Goal: Task Accomplishment & Management: Use online tool/utility

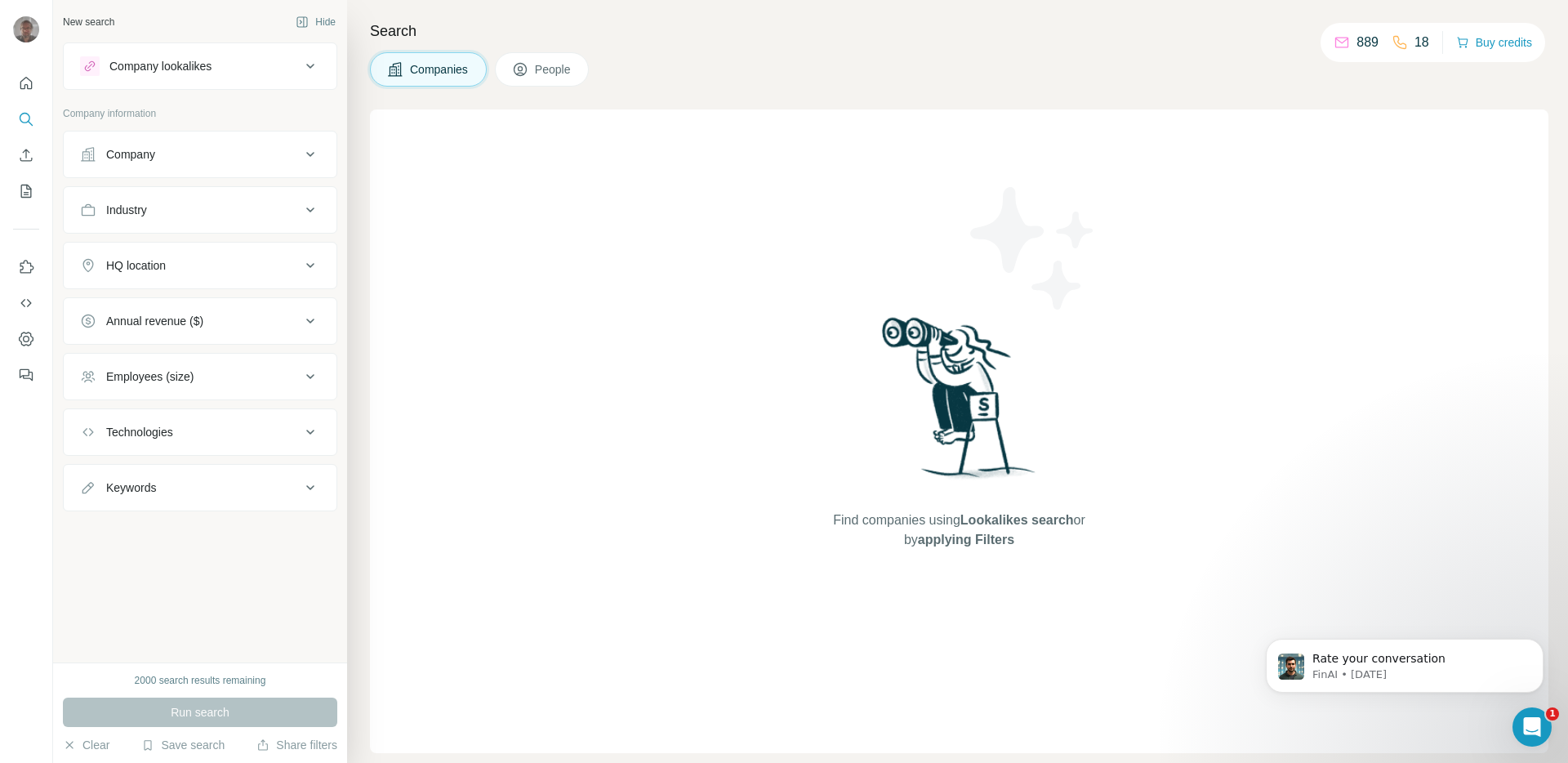
click at [708, 495] on div "Find companies using Lookalikes search or by applying Filters" at bounding box center [959, 431] width 1179 height 644
click at [695, 67] on div "Companies People" at bounding box center [959, 70] width 1179 height 35
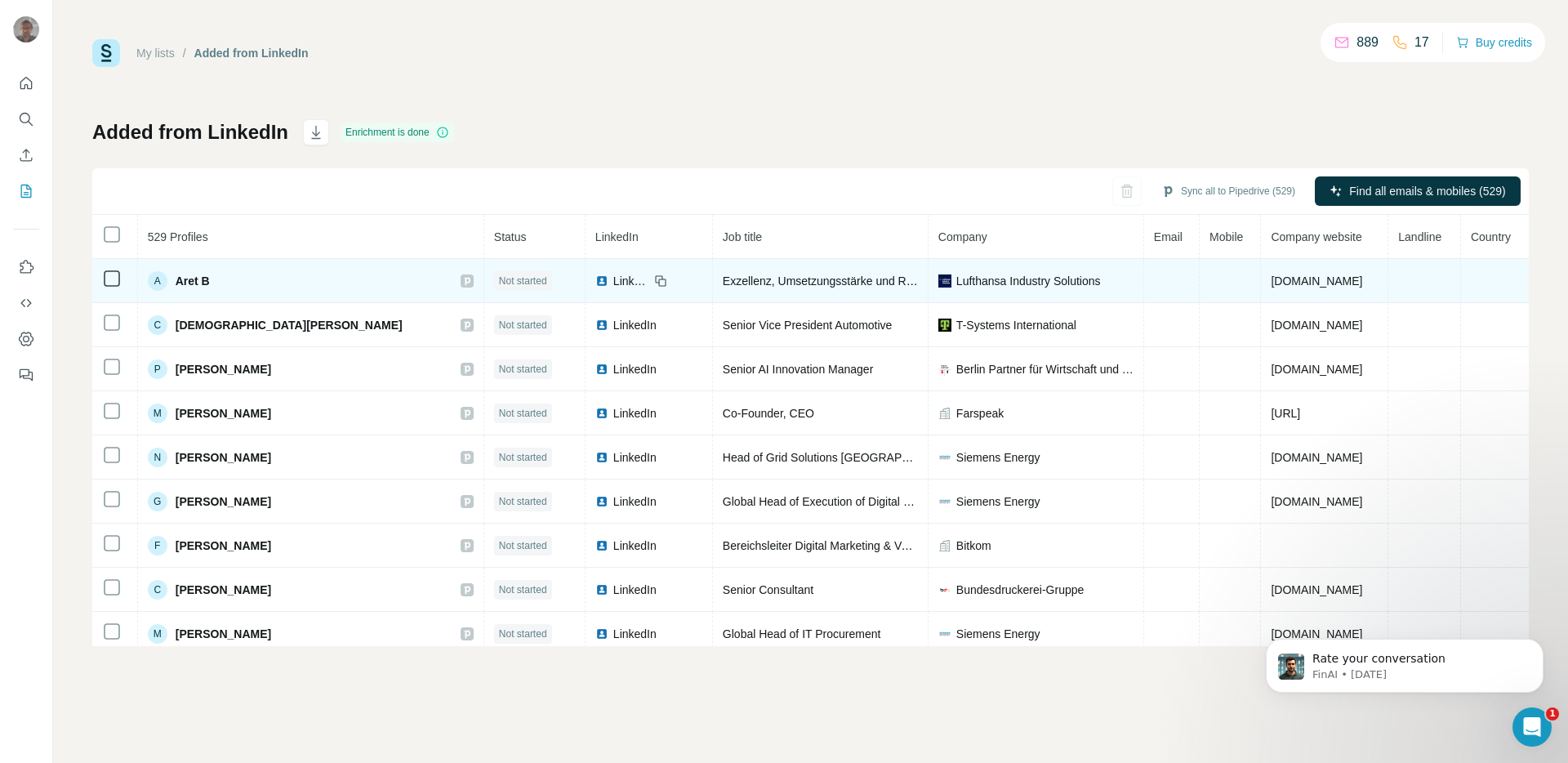
click at [217, 282] on div "A Aret B" at bounding box center [311, 281] width 326 height 19
click at [210, 280] on span "Aret B" at bounding box center [193, 281] width 35 height 16
click at [176, 281] on div "A Aret B" at bounding box center [179, 281] width 62 height 19
click at [163, 280] on div "A" at bounding box center [157, 281] width 19 height 19
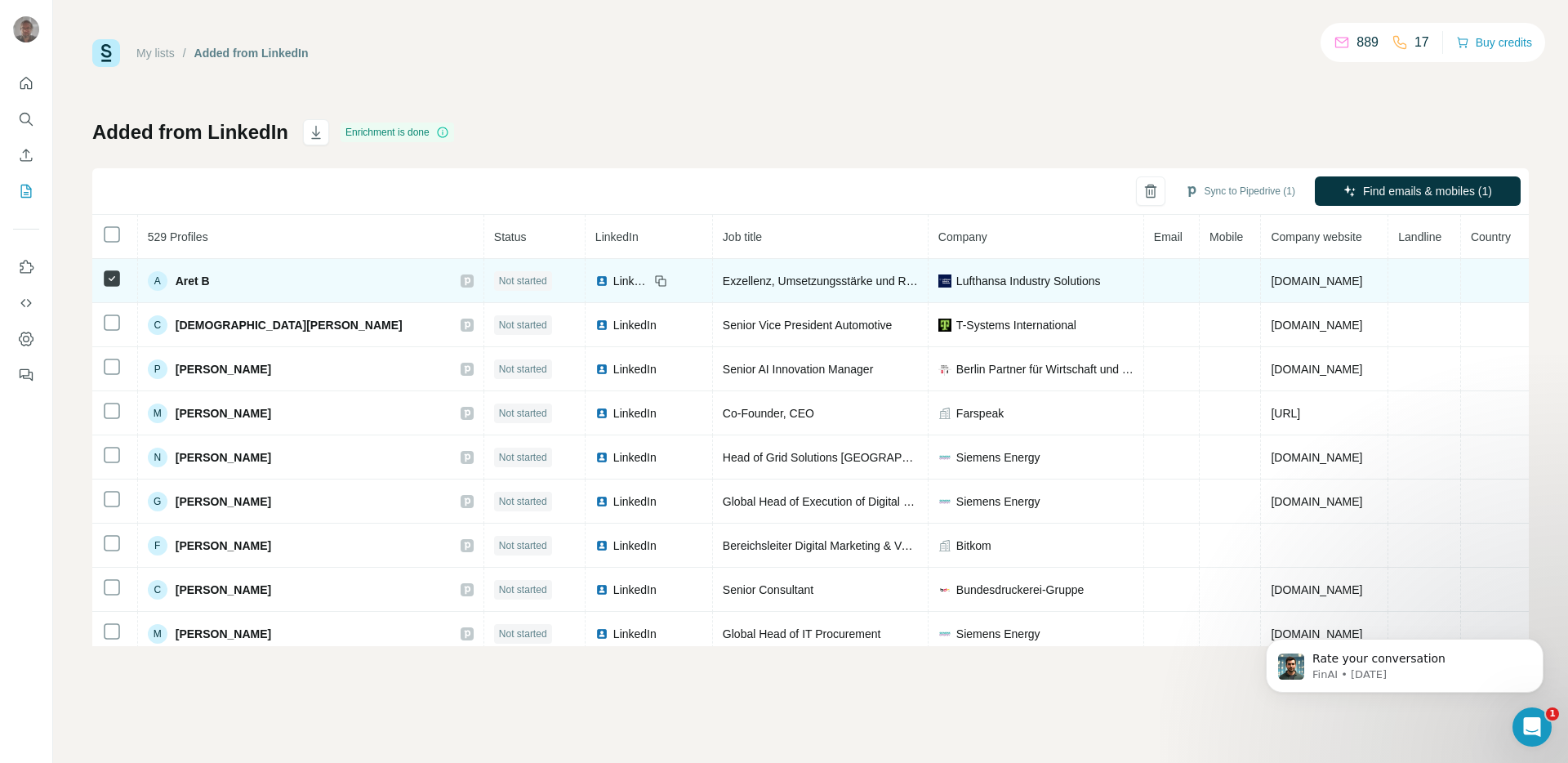
click at [294, 279] on div "A Aret B" at bounding box center [311, 281] width 326 height 19
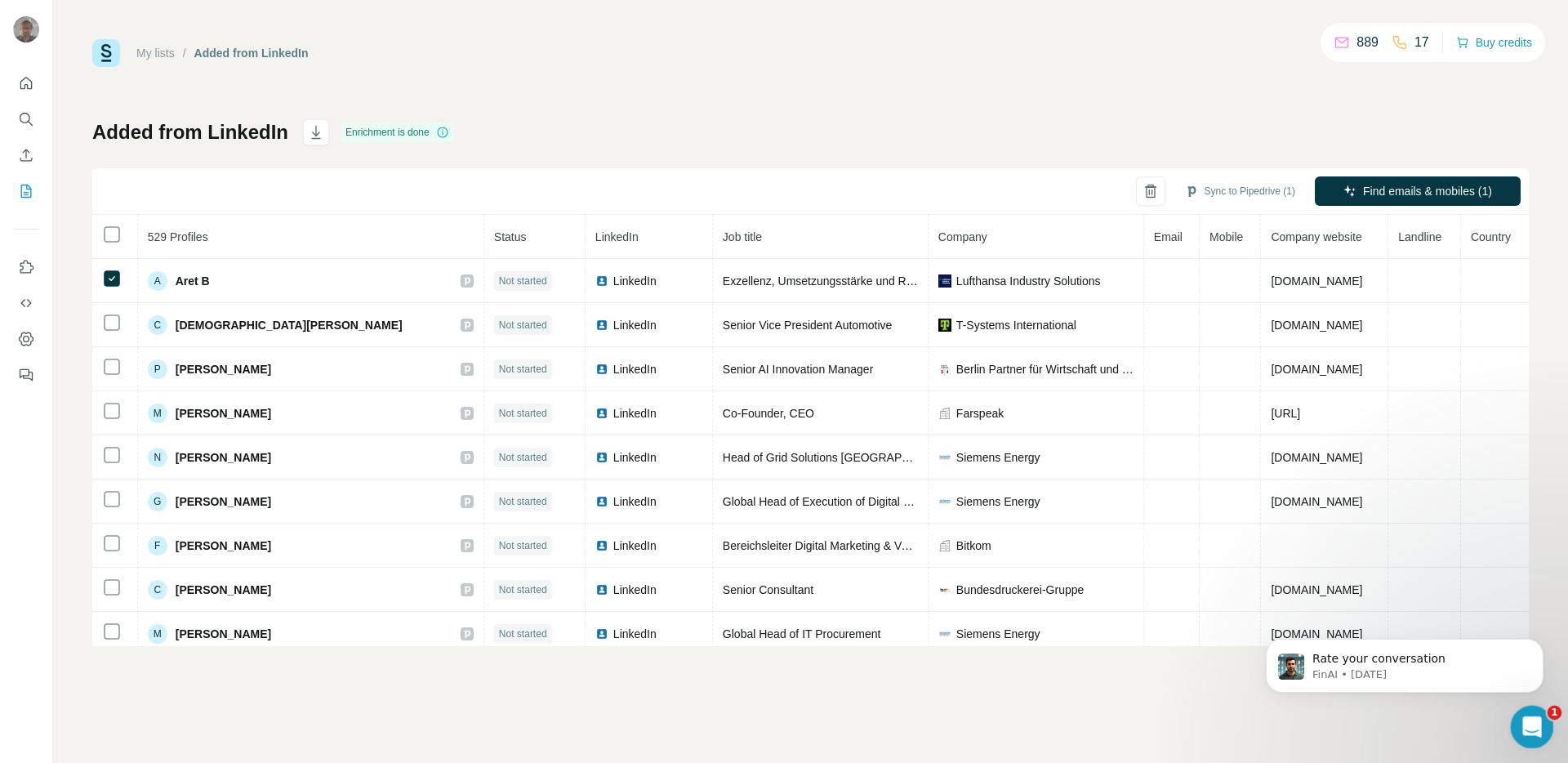
click at [1526, 712] on icon "Open Intercom Messenger" at bounding box center [1530, 725] width 27 height 27
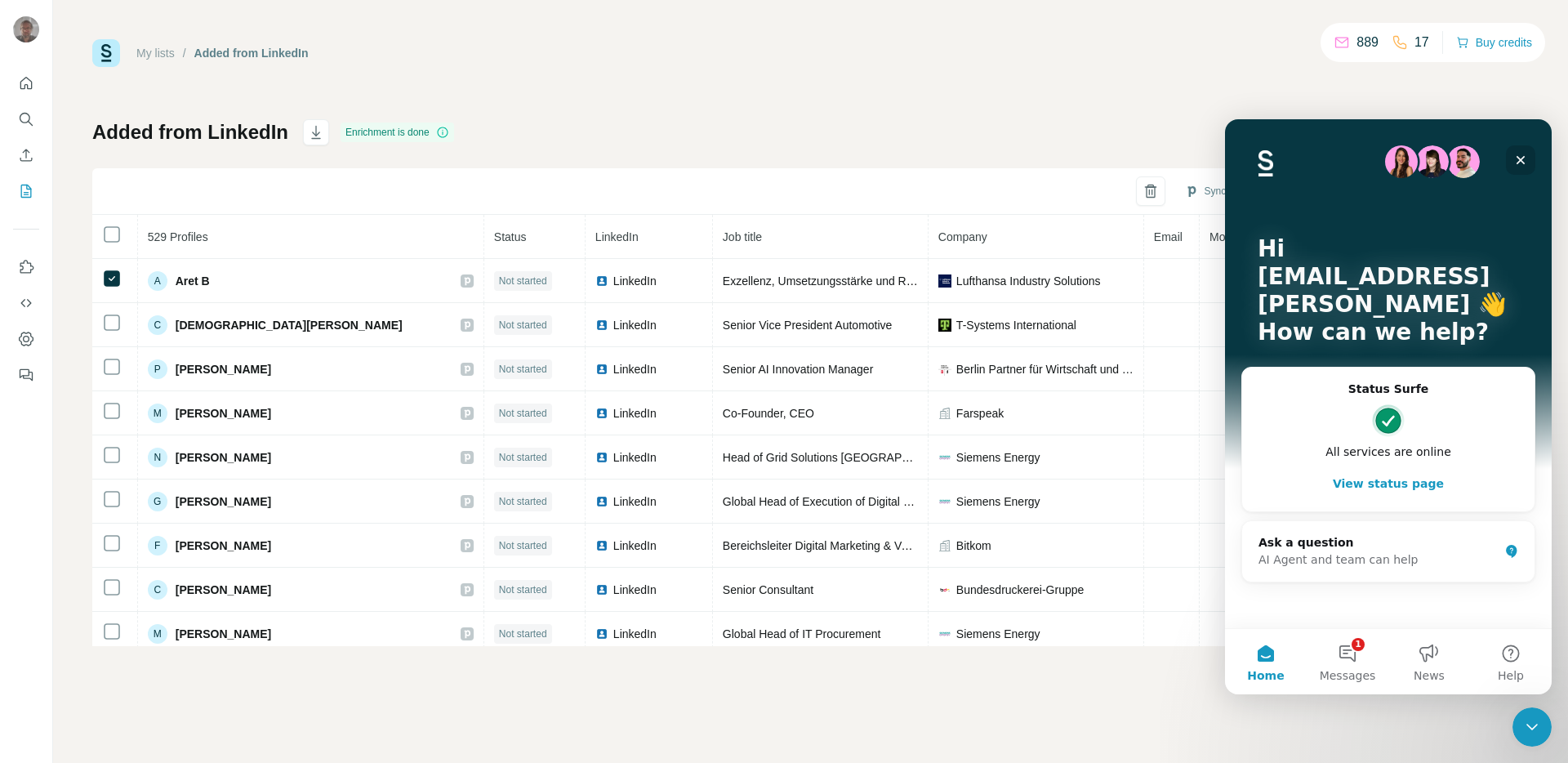
click at [1524, 156] on icon "Close" at bounding box center [1521, 160] width 9 height 9
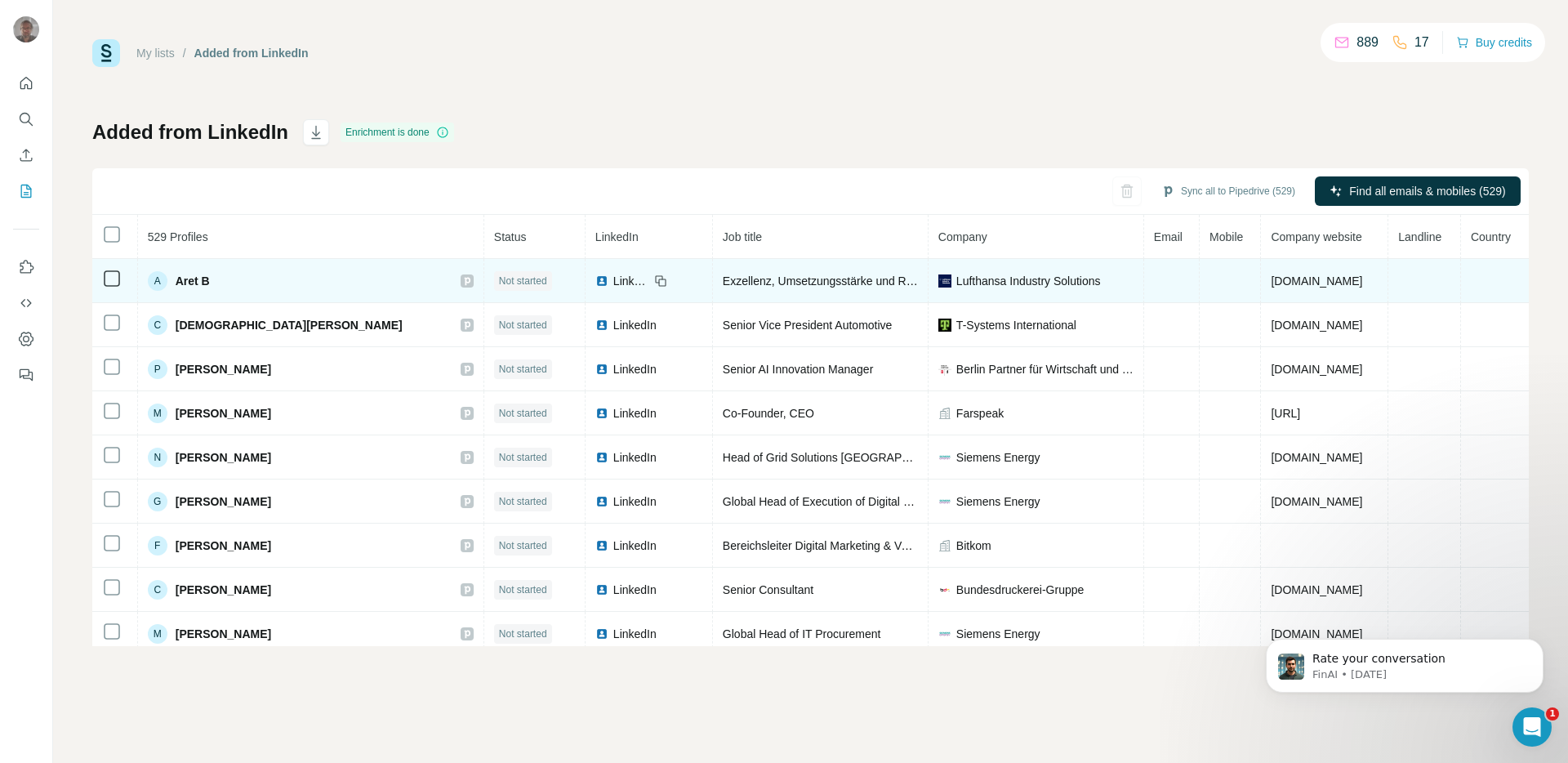
click at [198, 283] on span "Aret B" at bounding box center [193, 281] width 35 height 16
click at [287, 284] on div "A Aret B" at bounding box center [311, 281] width 326 height 19
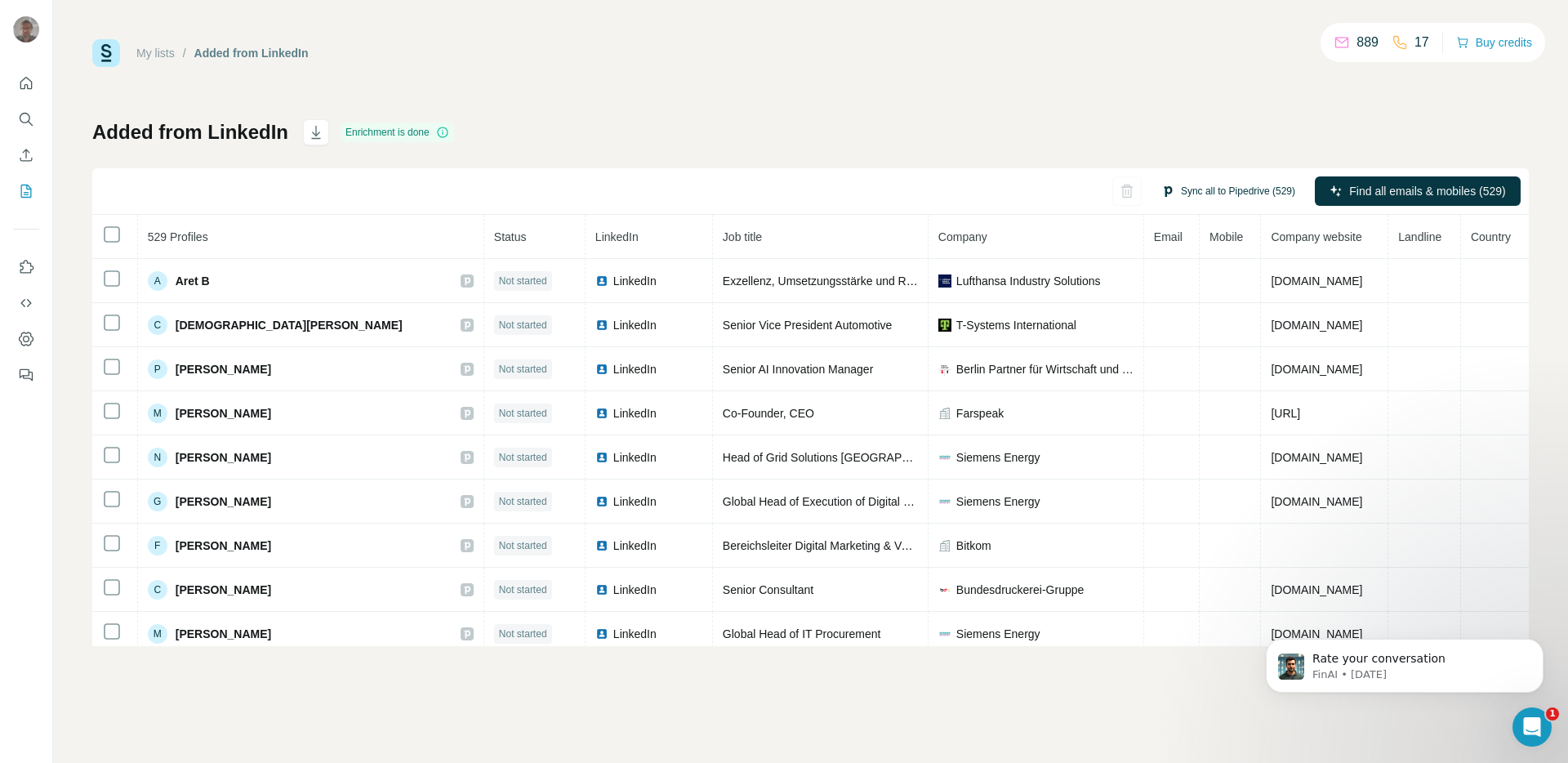
click at [1196, 197] on button "Sync all to Pipedrive (529)" at bounding box center [1228, 190] width 156 height 24
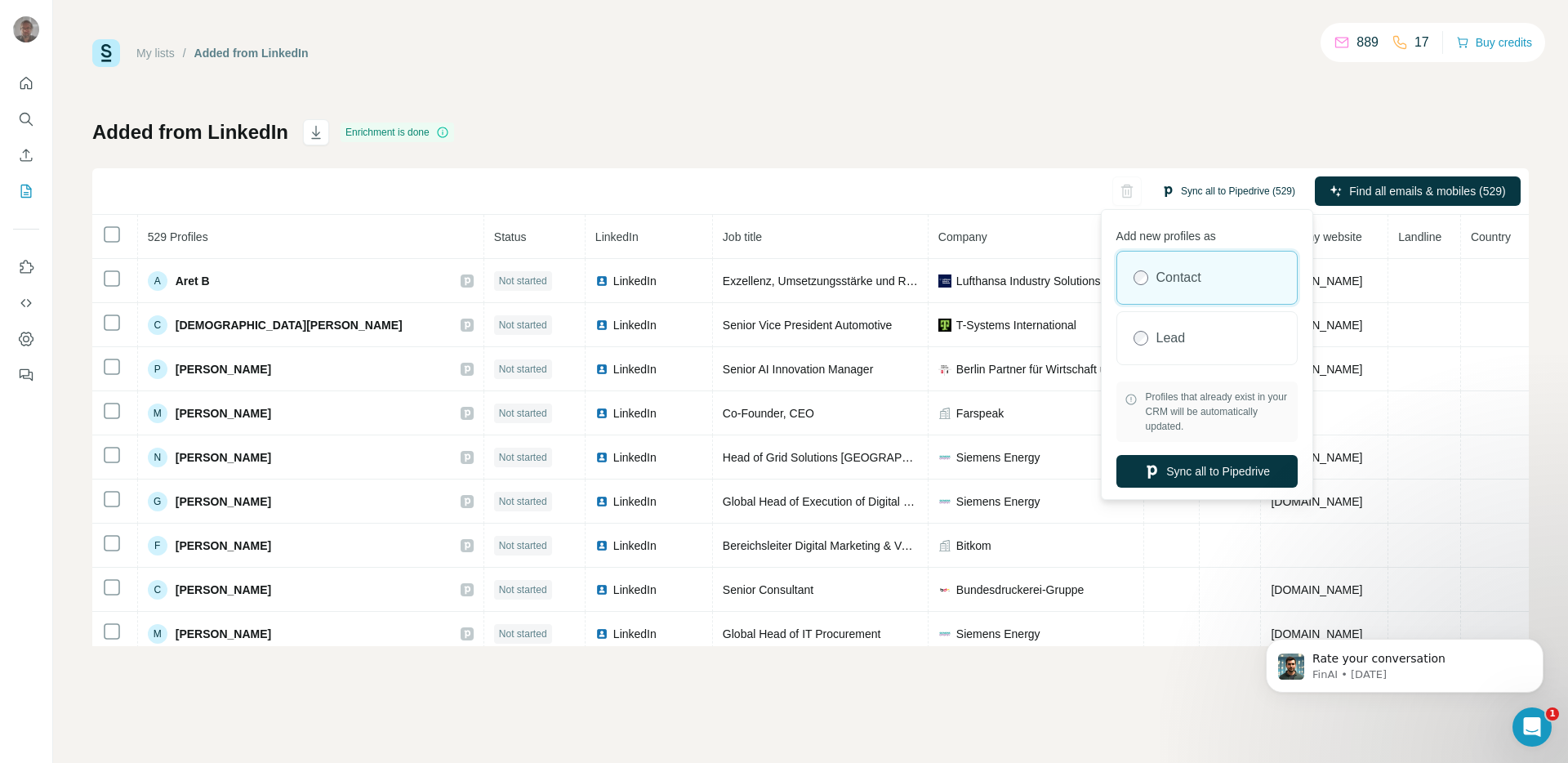
click at [1196, 197] on button "Sync all to Pipedrive (529)" at bounding box center [1228, 190] width 156 height 24
click at [1177, 472] on button "Sync all to Pipedrive" at bounding box center [1207, 471] width 182 height 33
